Goal: Task Accomplishment & Management: Manage account settings

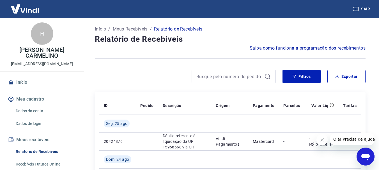
click at [33, 10] on img at bounding box center [25, 8] width 37 height 17
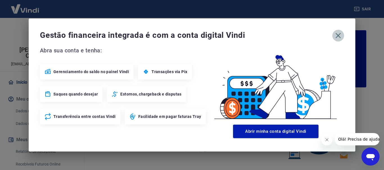
click at [337, 38] on icon "button" at bounding box center [337, 35] width 9 height 9
